Goal: Complete application form: Complete application form

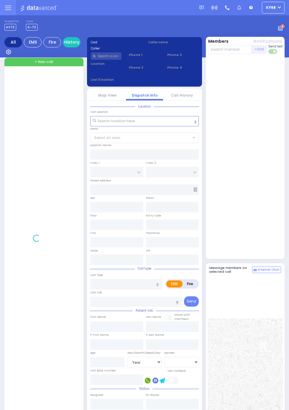
select select "Year"
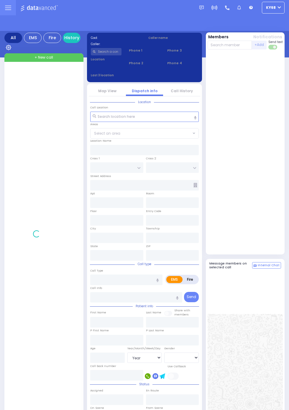
select select "Year"
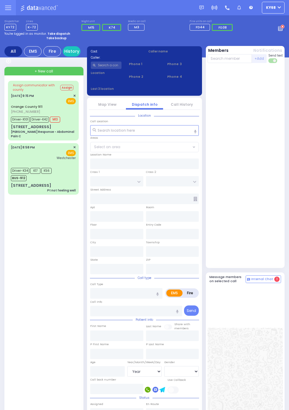
select select "Year"
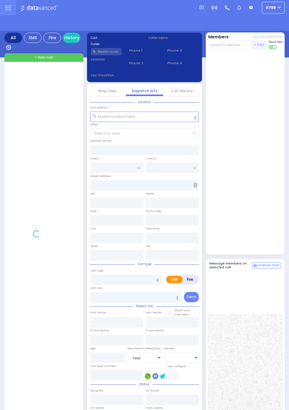
select select "Year"
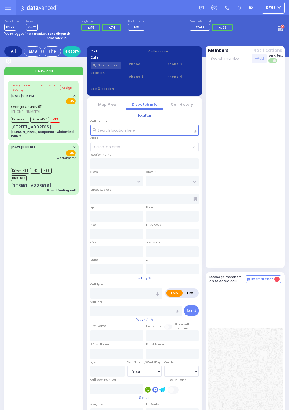
click at [11, 11] on icon at bounding box center [8, 8] width 6 height 6
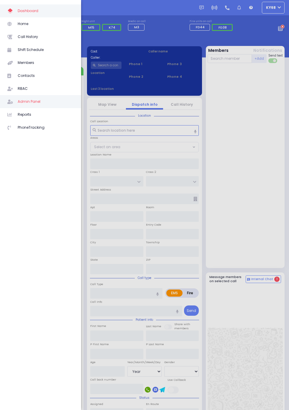
click at [50, 98] on span "Admin Panel" at bounding box center [46, 102] width 56 height 8
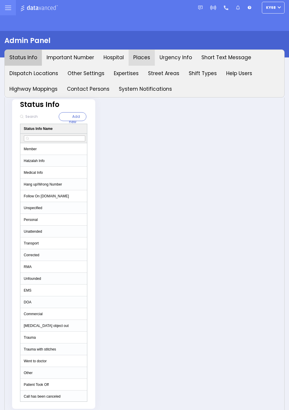
click at [139, 60] on button "Places" at bounding box center [142, 58] width 26 height 16
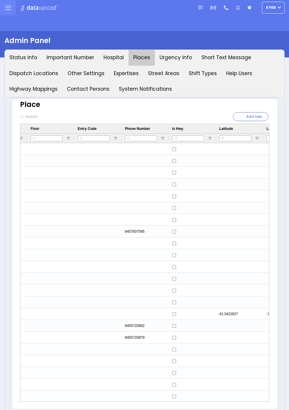
scroll to position [0, 488]
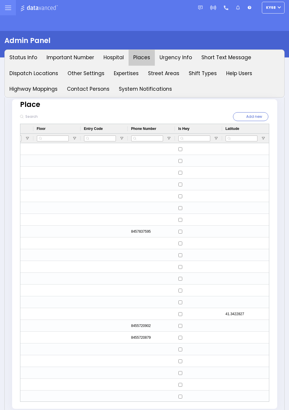
click at [155, 148] on div "Press SPACE to select this row." at bounding box center [151, 149] width 47 height 12
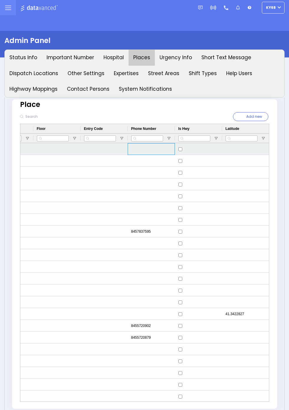
click at [155, 149] on div "Press SPACE to select this row." at bounding box center [151, 149] width 47 height 12
click at [154, 149] on div "Press SPACE to select this row." at bounding box center [151, 149] width 47 height 12
click at [156, 149] on div "Press SPACE to select this row." at bounding box center [151, 149] width 47 height 12
click at [157, 149] on div "Press SPACE to select this row." at bounding box center [151, 149] width 47 height 12
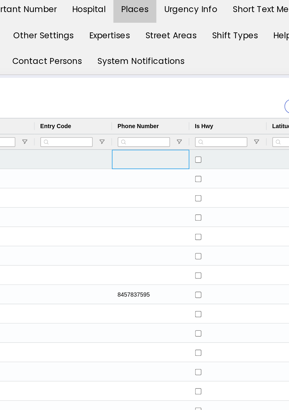
scroll to position [0, 488]
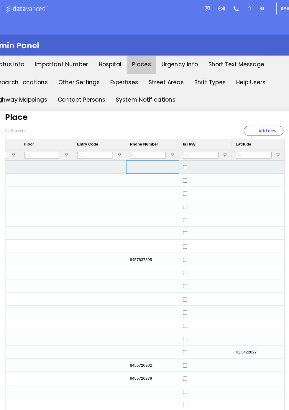
click at [156, 148] on div "Press SPACE to select this row." at bounding box center [151, 149] width 47 height 12
click at [159, 151] on div "Press SPACE to select this row." at bounding box center [151, 149] width 47 height 12
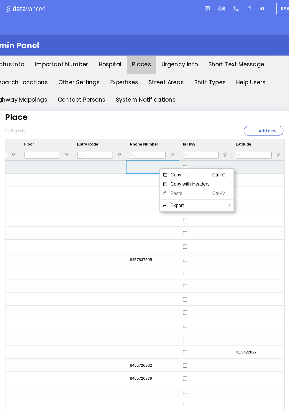
click at [185, 174] on span "Paste" at bounding box center [185, 172] width 40 height 8
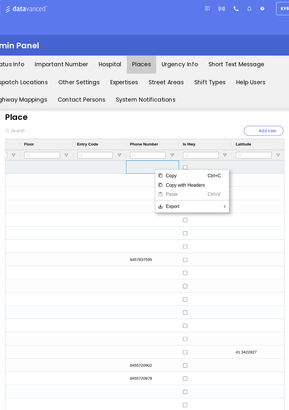
click at [180, 159] on span "Copy" at bounding box center [181, 157] width 40 height 8
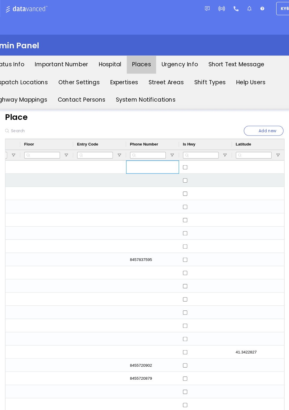
click at [151, 118] on div "Add new" at bounding box center [208, 117] width 128 height 14
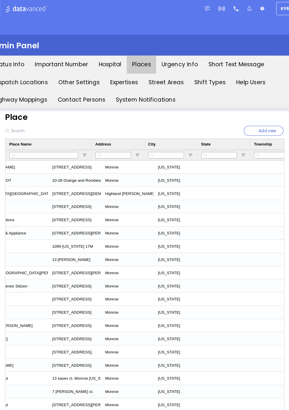
scroll to position [0, 0]
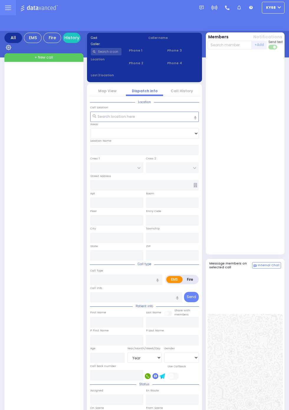
select select "Year"
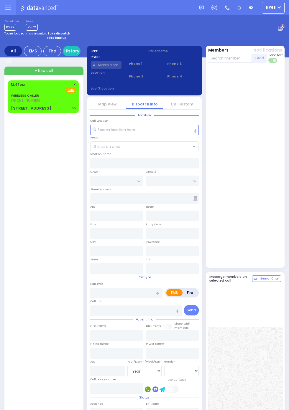
select select "Year"
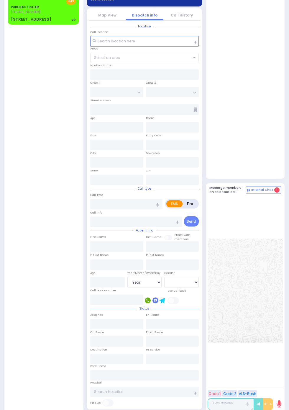
scroll to position [99, 0]
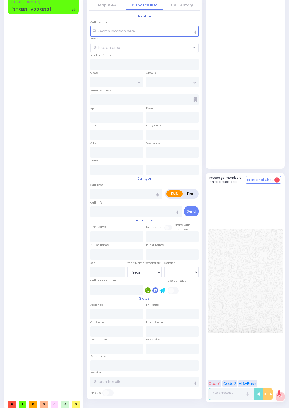
click at [255, 108] on div at bounding box center [245, 67] width 75 height 203
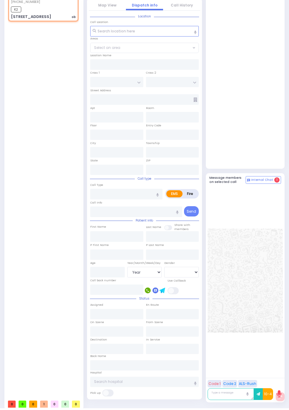
select select
type input "ob"
radio input "true"
select select
type input "00:47"
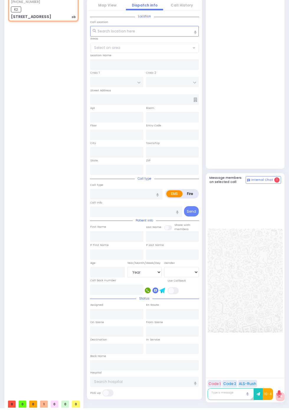
type input "00:49"
type input "ACRES RD"
type input "SATMAR DR"
type input "[STREET_ADDRESS]"
type input "301"
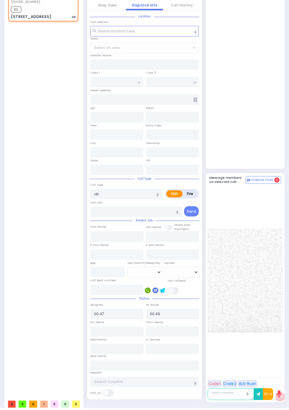
type input "Monroe"
type input "[US_STATE]"
type input "10950"
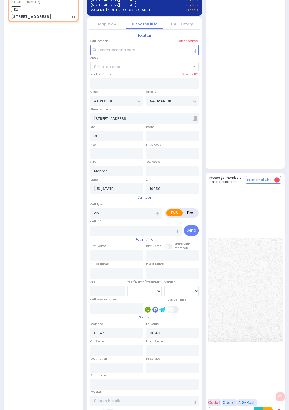
scroll to position [95, 0]
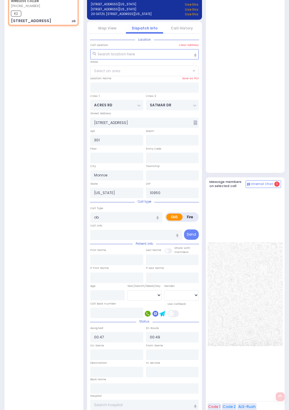
select select "PALM TREE"
select select
radio input "true"
select select
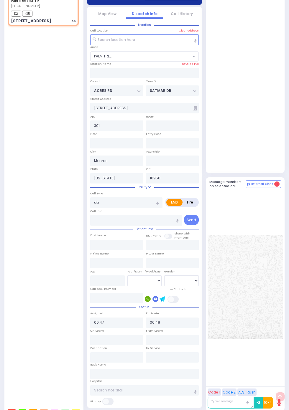
select select "PALM TREE"
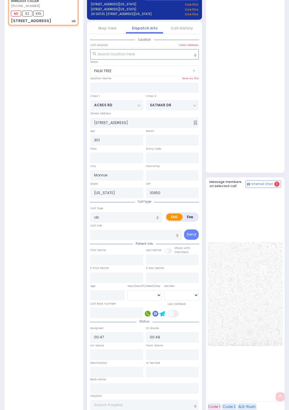
select select
radio input "true"
select select
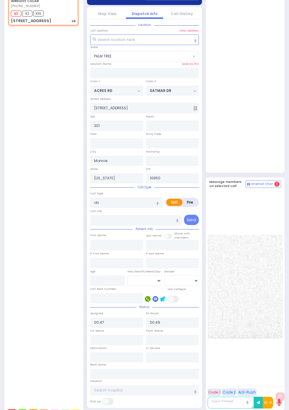
select select "PALM TREE"
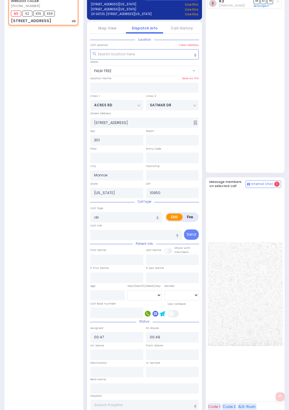
select select
radio input "true"
select select
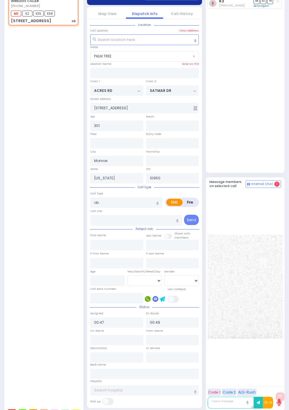
select select "PALM TREE"
